Goal: Task Accomplishment & Management: Manage account settings

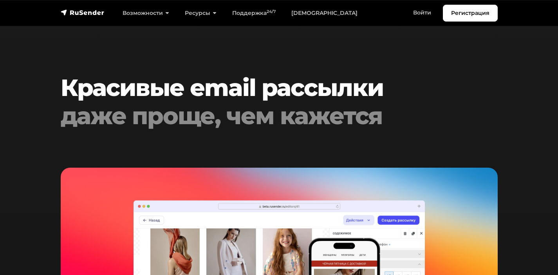
scroll to position [1748, 0]
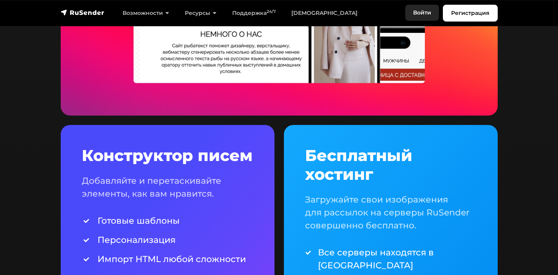
click at [417, 17] on link "Войти" at bounding box center [422, 13] width 34 height 16
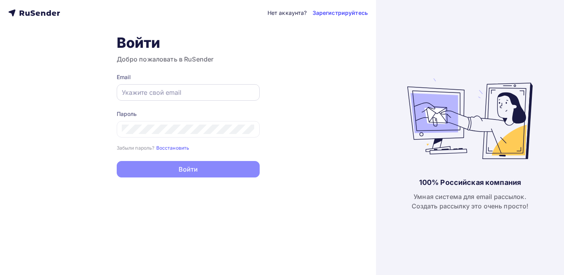
click at [153, 91] on input "text" at bounding box center [188, 92] width 133 height 9
click at [161, 91] on input "text" at bounding box center [188, 92] width 133 height 9
